Goal: Task Accomplishment & Management: Manage account settings

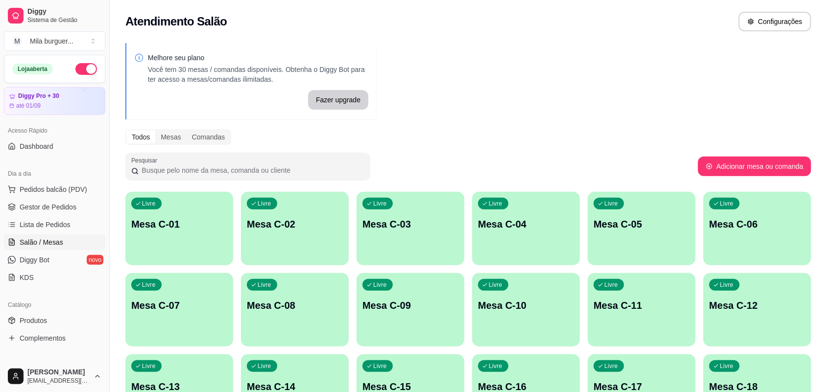
click at [80, 64] on button "button" at bounding box center [86, 69] width 22 height 12
click at [86, 45] on button "M Mila burguer ..." at bounding box center [54, 41] width 101 height 20
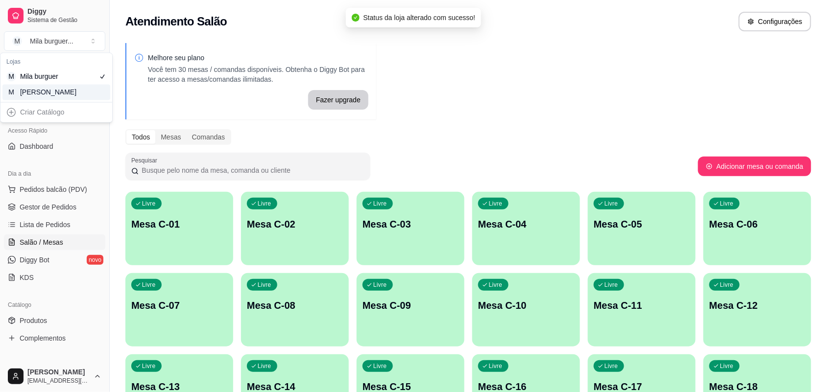
click at [79, 92] on div "M Mila Salgados" at bounding box center [56, 93] width 108 height 16
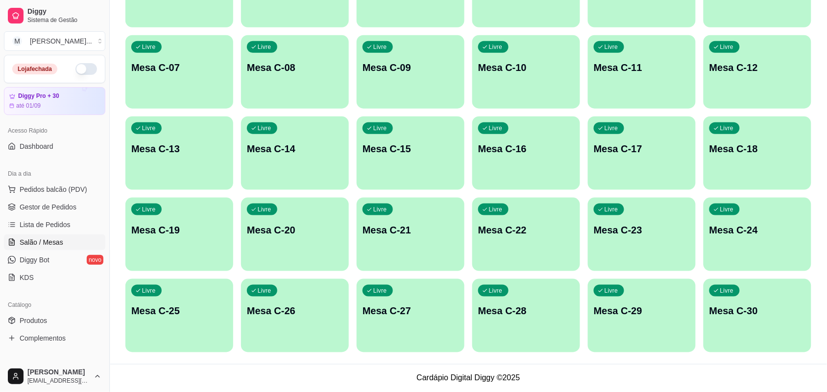
scroll to position [116, 0]
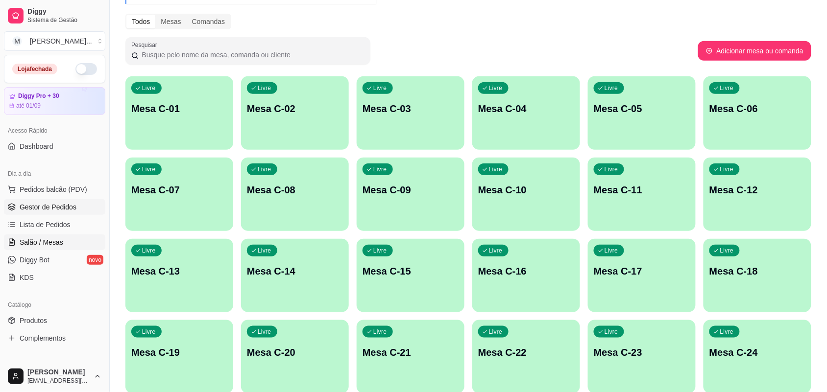
click at [58, 210] on span "Gestor de Pedidos" at bounding box center [48, 207] width 57 height 10
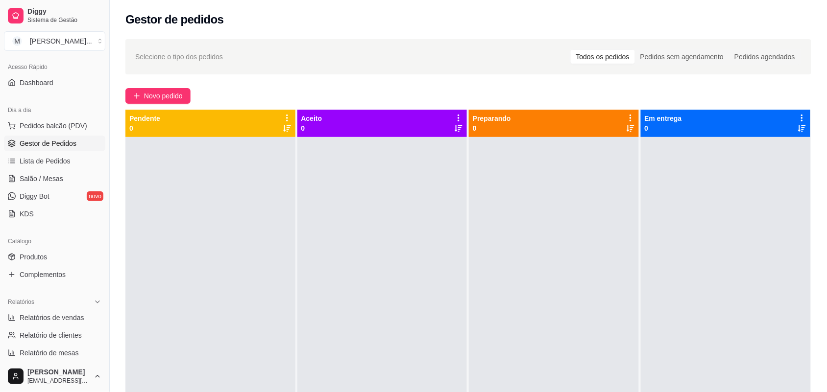
scroll to position [122, 0]
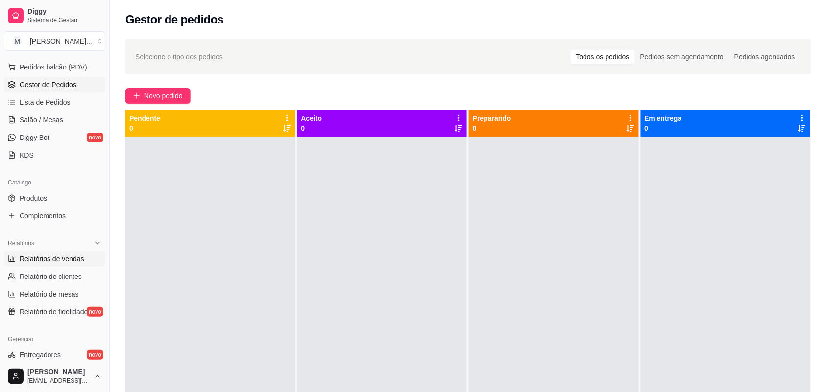
click at [56, 261] on span "Relatórios de vendas" at bounding box center [52, 259] width 65 height 10
select select "ALL"
select select "0"
